Goal: Task Accomplishment & Management: Manage account settings

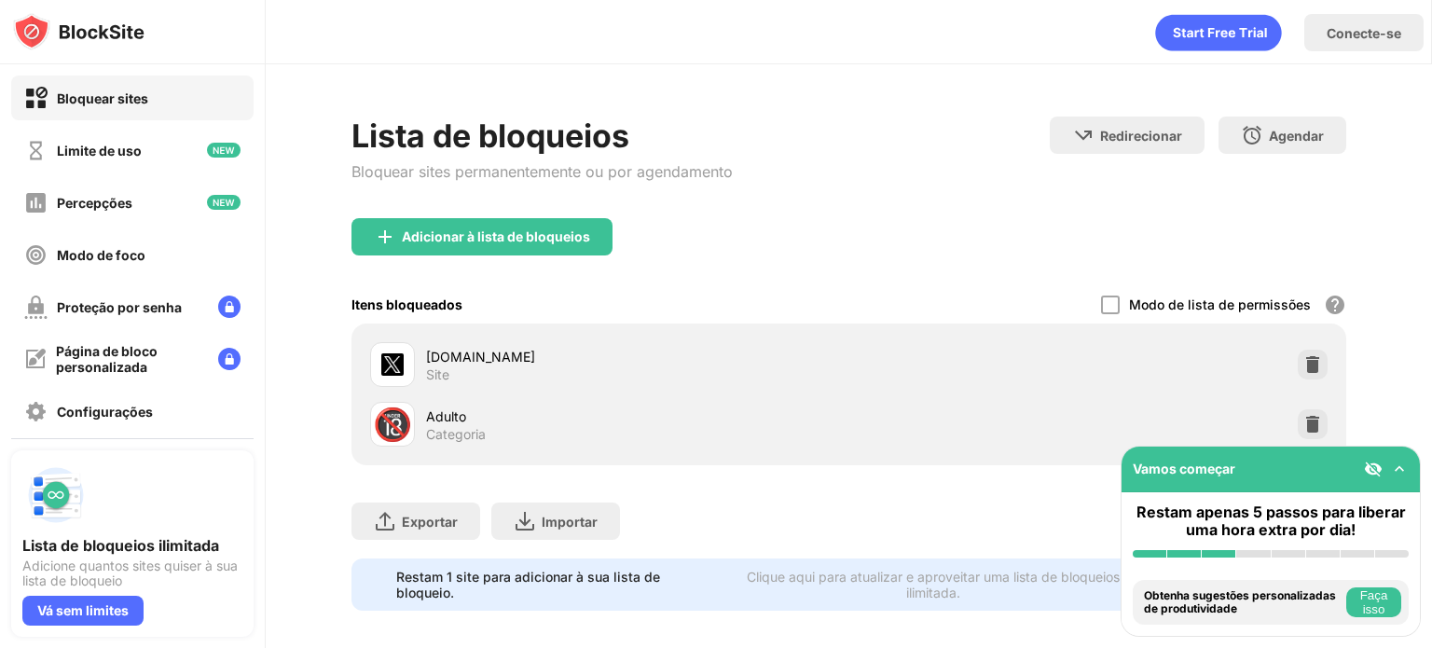
click at [1287, 369] on div "[DOMAIN_NAME] Site" at bounding box center [849, 365] width 972 height 60
click at [1298, 369] on div at bounding box center [1313, 365] width 30 height 30
